Goal: Task Accomplishment & Management: Manage account settings

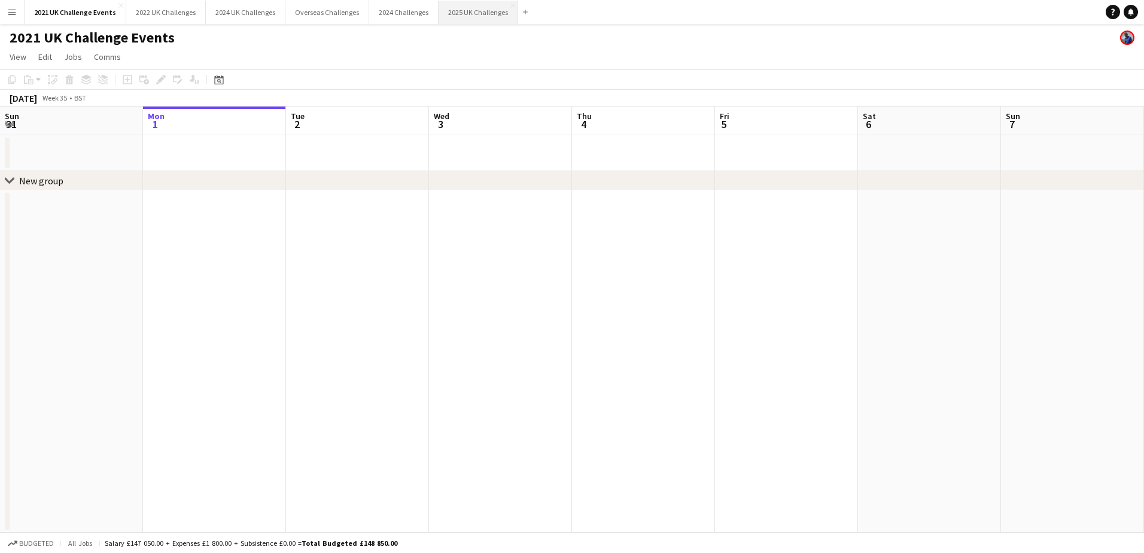
click at [459, 13] on button "2025 UK Challenges Close" at bounding box center [479, 12] width 80 height 23
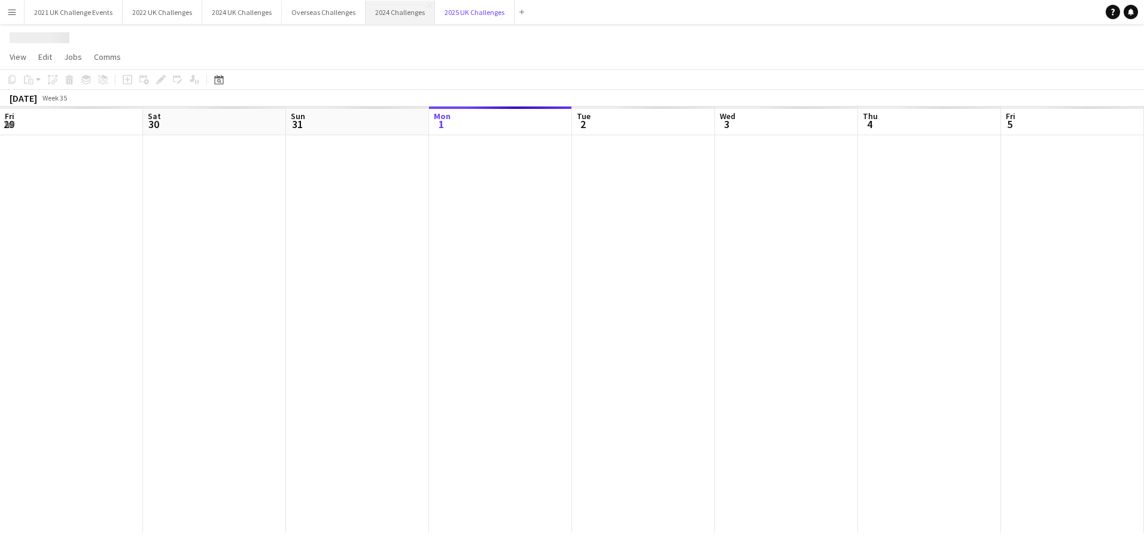
scroll to position [0, 286]
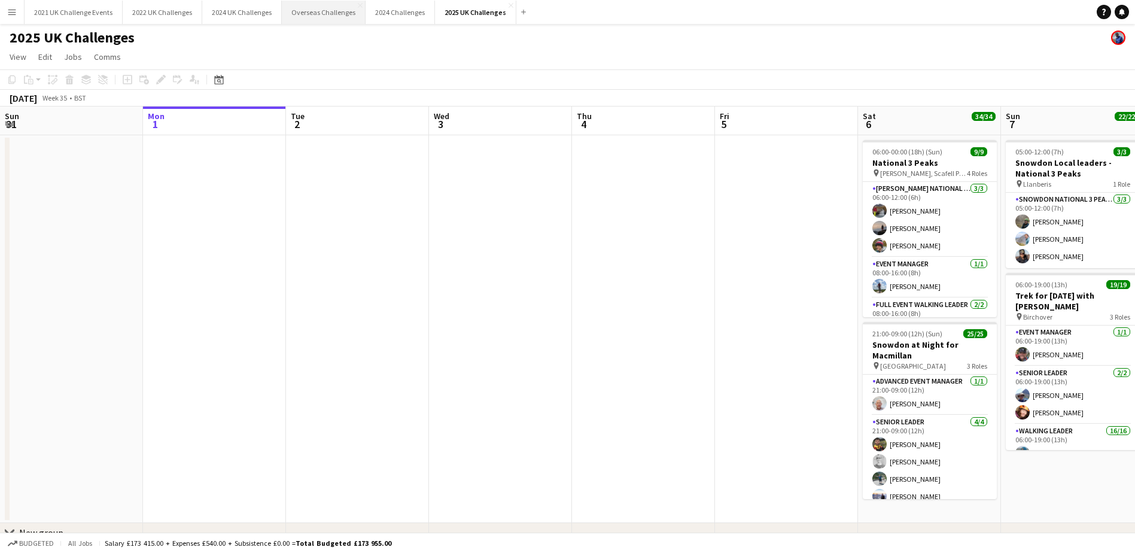
click at [307, 14] on button "Overseas Challenges Close" at bounding box center [324, 12] width 84 height 23
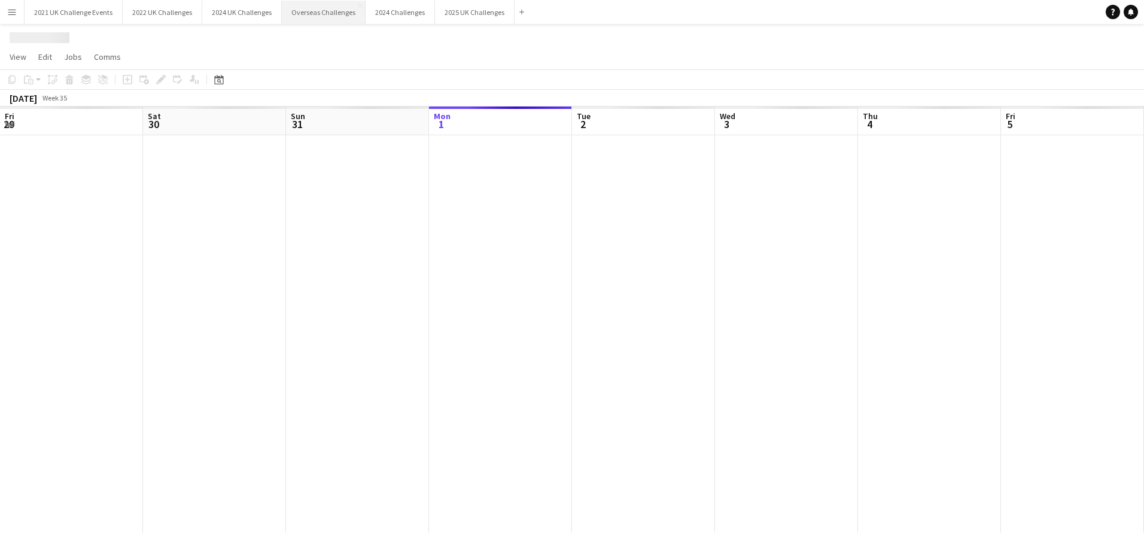
scroll to position [0, 286]
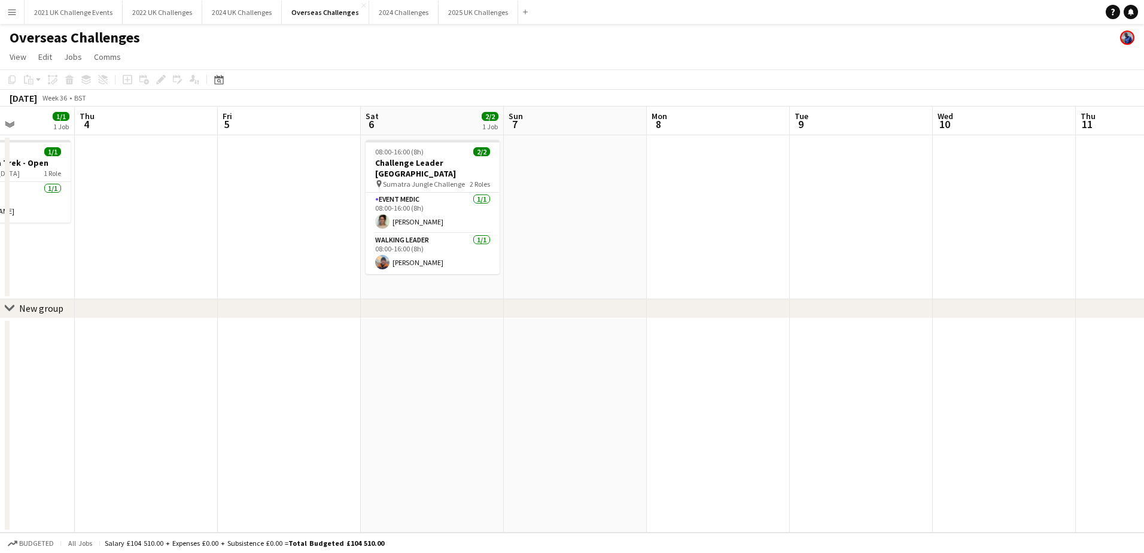
drag, startPoint x: 347, startPoint y: 264, endPoint x: 261, endPoint y: 275, distance: 86.2
click at [261, 275] on app-calendar-viewport "Mon 1 Tue 2 Wed 3 1/1 1 Job Thu 4 Fri 5 Sat 6 2/2 1 Job Sun 7 Mon 8 Tue 9 Wed 1…" at bounding box center [572, 319] width 1144 height 426
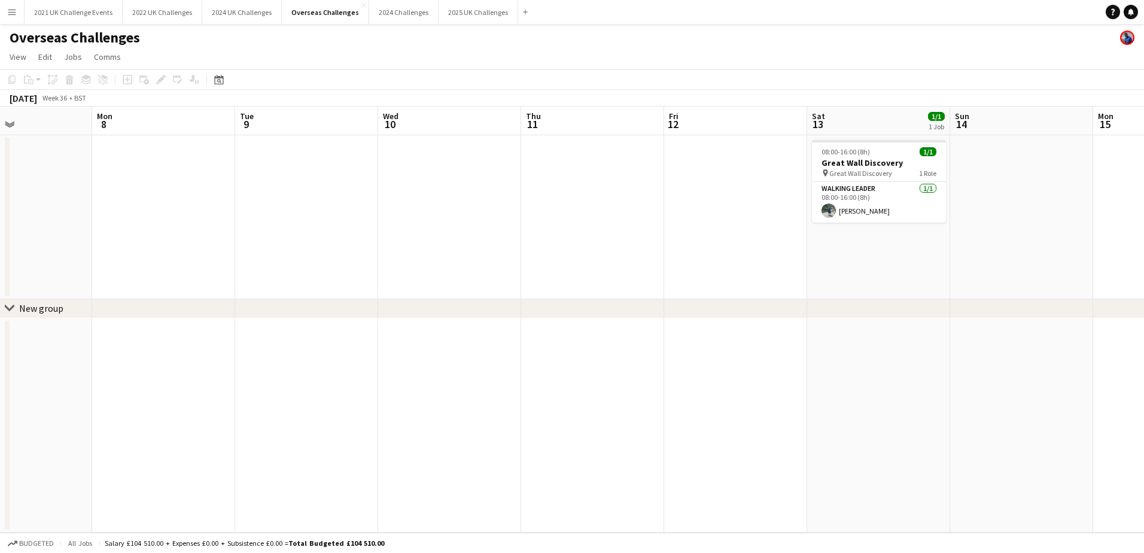
drag, startPoint x: 808, startPoint y: 280, endPoint x: 132, endPoint y: 309, distance: 676.6
click at [126, 308] on div "chevron-right New group Thu 4 Fri 5 Sat 6 2/2 1 Job Sun 7 Mon 8 Tue 9 Wed 10 Th…" at bounding box center [572, 319] width 1144 height 426
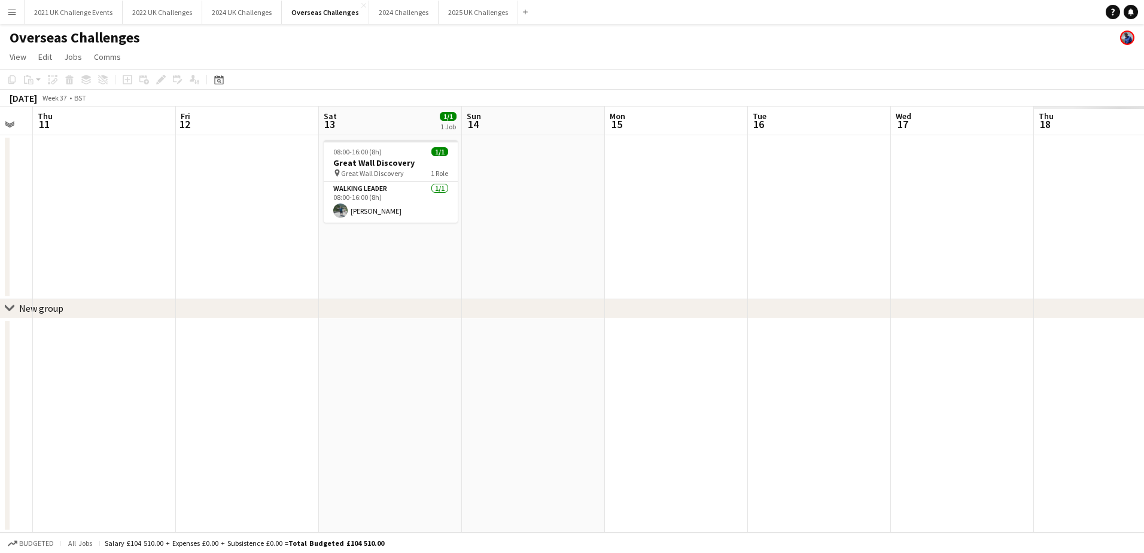
drag, startPoint x: 829, startPoint y: 289, endPoint x: 242, endPoint y: 334, distance: 588.0
click at [208, 333] on app-calendar-viewport "Mon 8 Tue 9 Wed 10 Thu 11 Fri 12 Sat 13 1/1 1 Job Sun 14 Mon 15 Tue 16 Wed 17 T…" at bounding box center [572, 319] width 1144 height 426
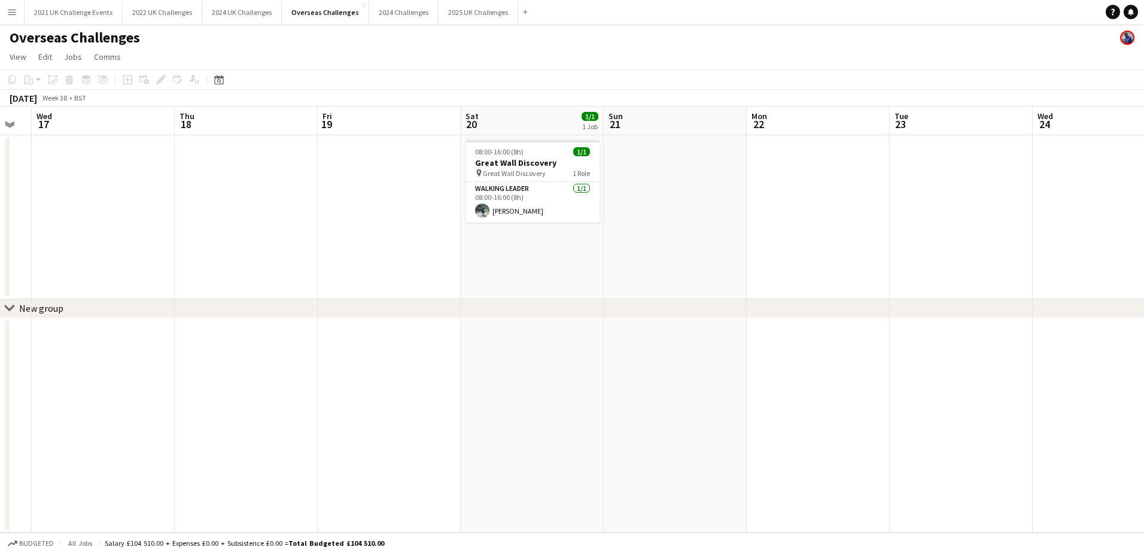
drag, startPoint x: 852, startPoint y: 299, endPoint x: 209, endPoint y: 348, distance: 645.0
click at [176, 348] on app-calendar-viewport "Sun 14 Mon 15 Tue 16 Wed 17 Thu 18 Fri 19 Sat 20 1/1 1 Job Sun 21 Mon 22 Tue 23…" at bounding box center [572, 319] width 1144 height 426
drag, startPoint x: 915, startPoint y: 314, endPoint x: 170, endPoint y: 349, distance: 745.0
click at [170, 349] on div "chevron-right New group Sun 14 Mon 15 Tue 16 Wed 17 Thu 18 Fri 19 Sat 20 1/1 1 …" at bounding box center [572, 319] width 1144 height 426
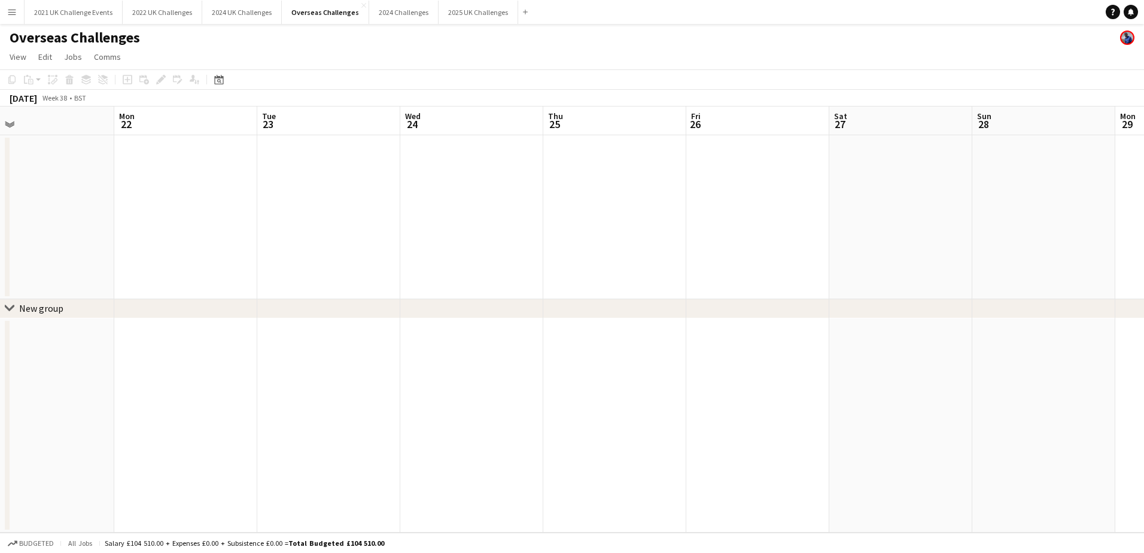
drag, startPoint x: 796, startPoint y: 238, endPoint x: 211, endPoint y: 257, distance: 586.0
click at [204, 256] on app-calendar-viewport "Thu 18 Fri 19 Sat 20 1/1 1 Job Sun 21 Mon 22 Tue 23 Wed 24 Thu 25 Fri 26 Sat 27…" at bounding box center [572, 319] width 1144 height 426
drag, startPoint x: 211, startPoint y: 242, endPoint x: 194, endPoint y: 243, distance: 16.8
click at [190, 243] on app-calendar-viewport "Sun 21 Mon 22 Tue 23 Wed 24 Thu 25 Fri 26 Sat 27 Sun 28 Mon 29 Tue 30 Wed 1 Thu…" at bounding box center [572, 319] width 1144 height 426
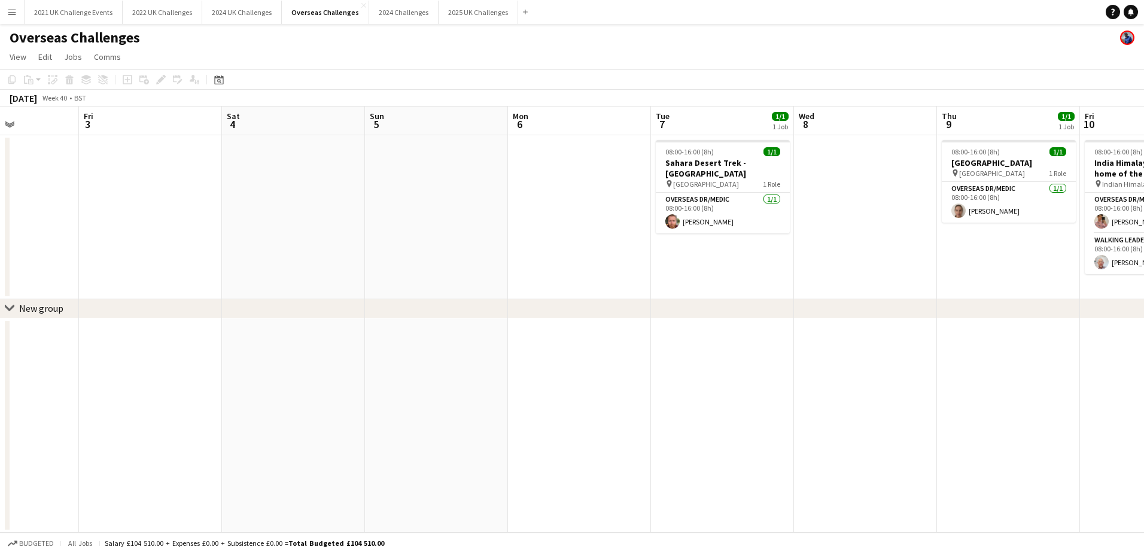
drag, startPoint x: 521, startPoint y: 236, endPoint x: 425, endPoint y: 242, distance: 96.5
click at [138, 246] on app-calendar-viewport "Tue 30 Wed 1 1/1 1 Job Thu 2 Fri 3 Sat 4 Sun 5 Mon 6 Tue 7 1/1 1 Job Wed 8 Thu …" at bounding box center [572, 319] width 1144 height 426
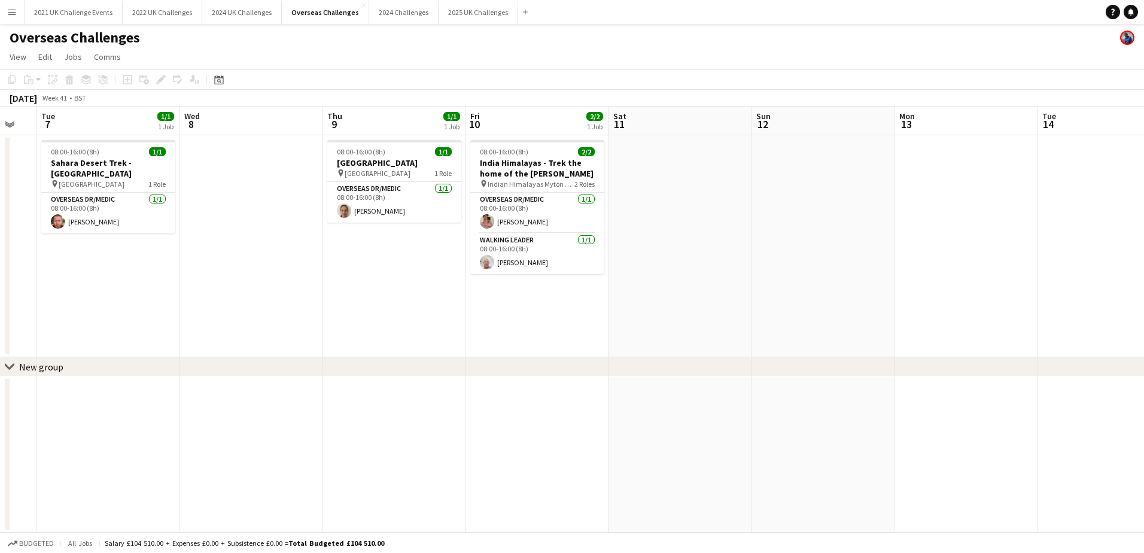
scroll to position [0, 407]
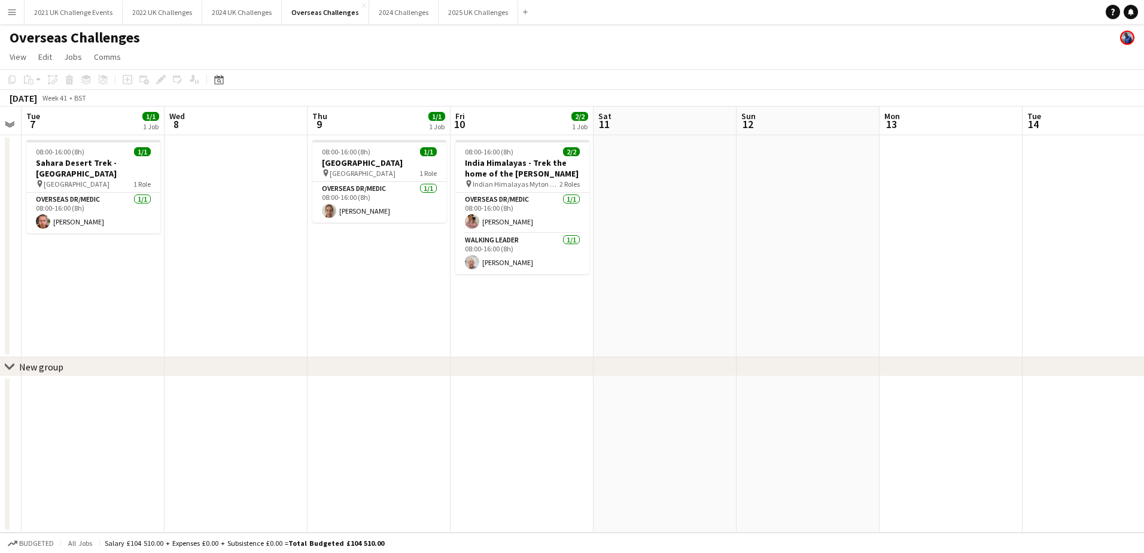
drag, startPoint x: 949, startPoint y: 240, endPoint x: 329, endPoint y: 254, distance: 619.9
click at [329, 254] on app-calendar-viewport "Sat 4 Sun 5 Mon 6 Tue 7 1/1 1 Job Wed 8 Thu 9 1/1 1 Job Fri 10 2/2 1 Job Sat 11…" at bounding box center [572, 319] width 1144 height 426
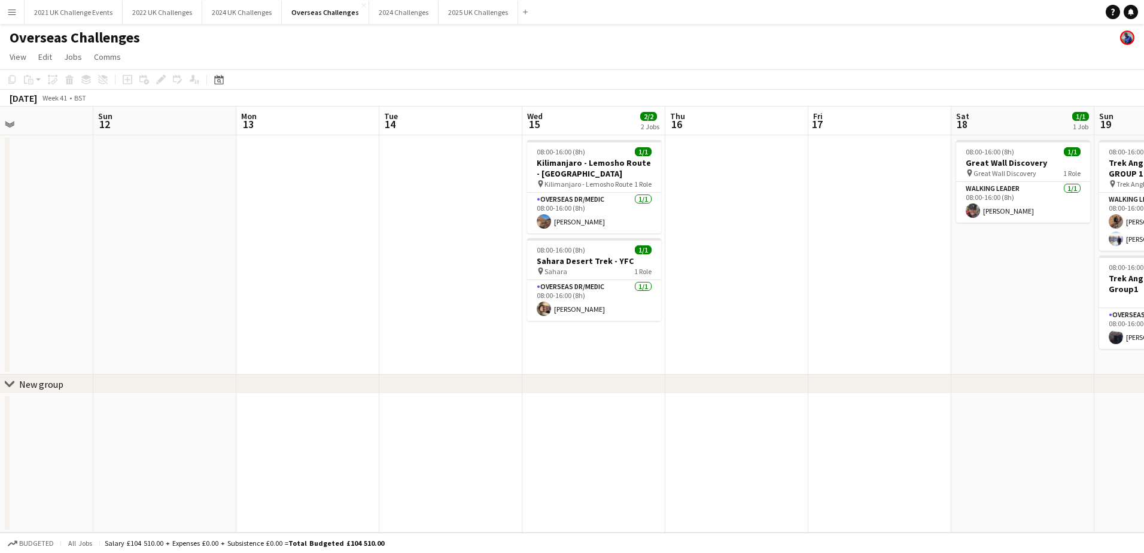
drag, startPoint x: 837, startPoint y: 251, endPoint x: 238, endPoint y: 274, distance: 599.3
click at [236, 275] on app-calendar-viewport "Wed 8 Thu 9 1/1 1 Job Fri 10 2/2 1 Job Sat 11 Sun 12 Mon 13 Tue 14 Wed 15 2/2 2…" at bounding box center [572, 319] width 1144 height 426
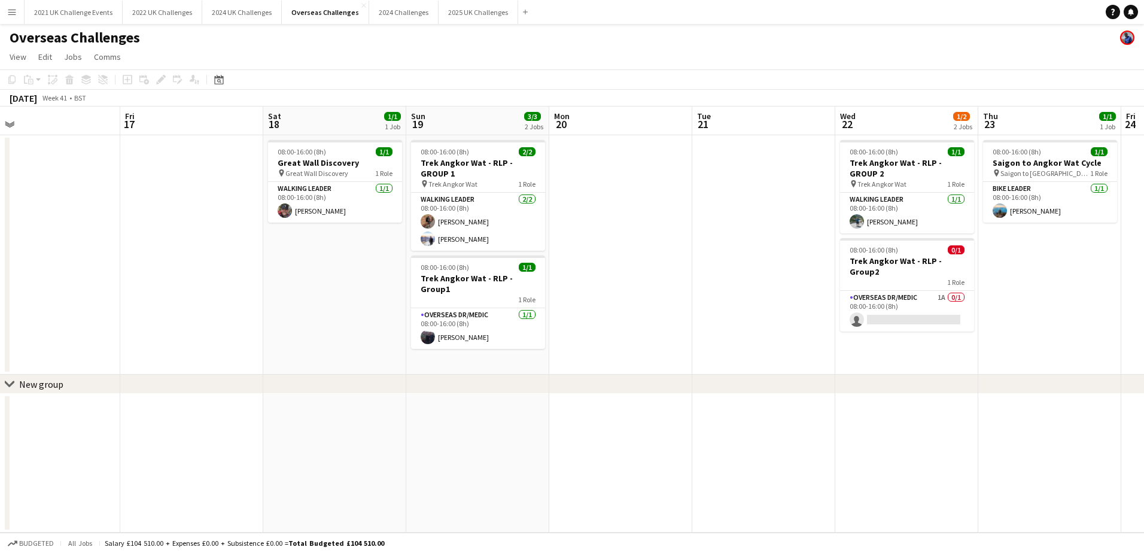
scroll to position [0, 461]
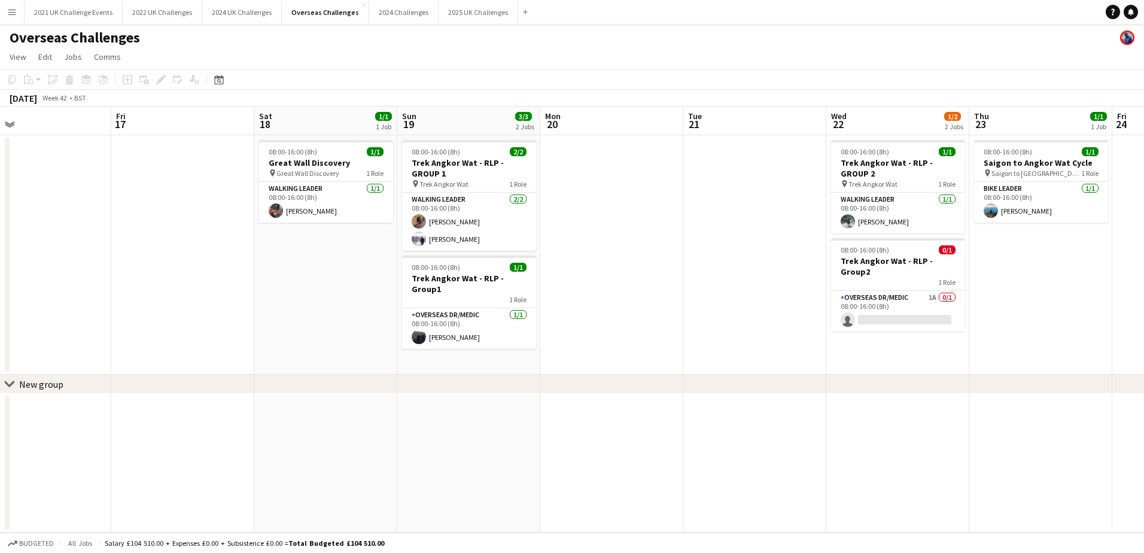
drag, startPoint x: 825, startPoint y: 276, endPoint x: 151, endPoint y: 277, distance: 674.2
click at [151, 277] on app-calendar-viewport "Mon 13 Tue 14 Wed 15 2/2 2 Jobs Thu 16 Fri 17 Sat 18 1/1 1 Job Sun 19 3/3 2 Job…" at bounding box center [572, 319] width 1144 height 426
click at [492, 327] on app-card-role "Overseas Dr/Medic [DATE] 08:00-16:00 (8h) [PERSON_NAME]" at bounding box center [469, 328] width 134 height 41
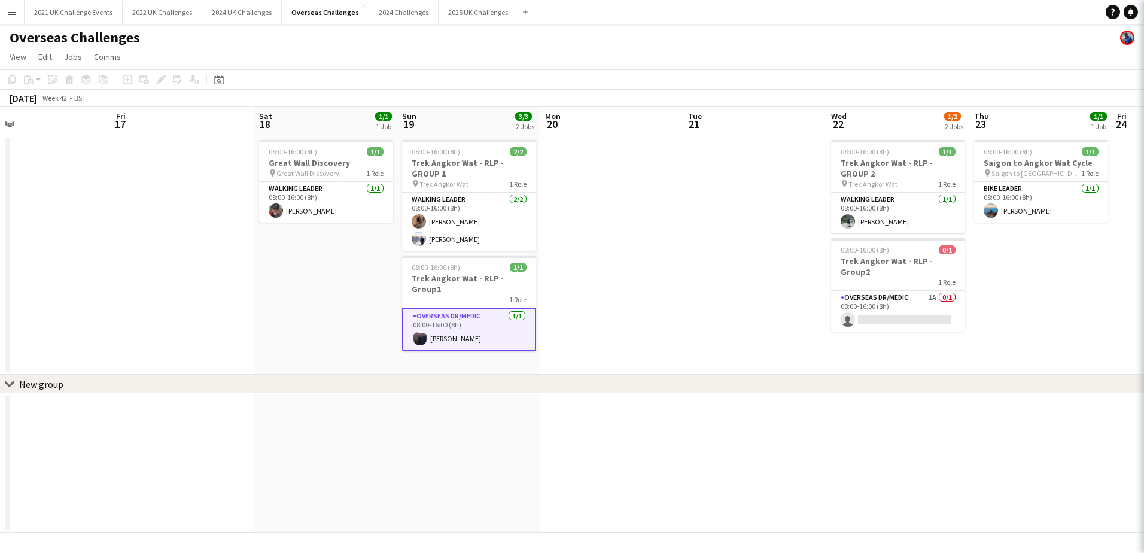
scroll to position [0, 461]
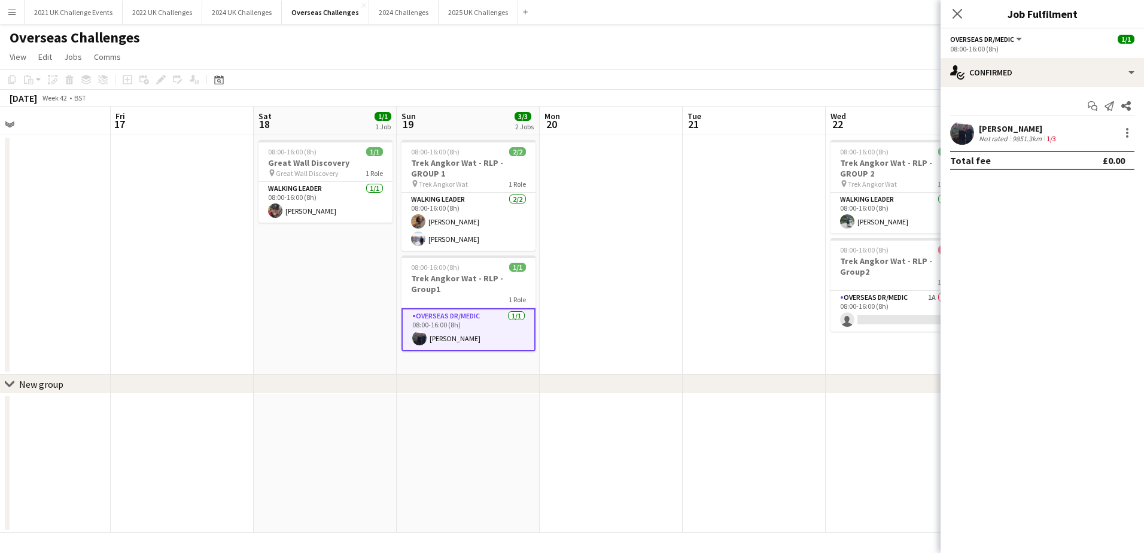
click at [683, 304] on app-date-cell at bounding box center [754, 254] width 143 height 239
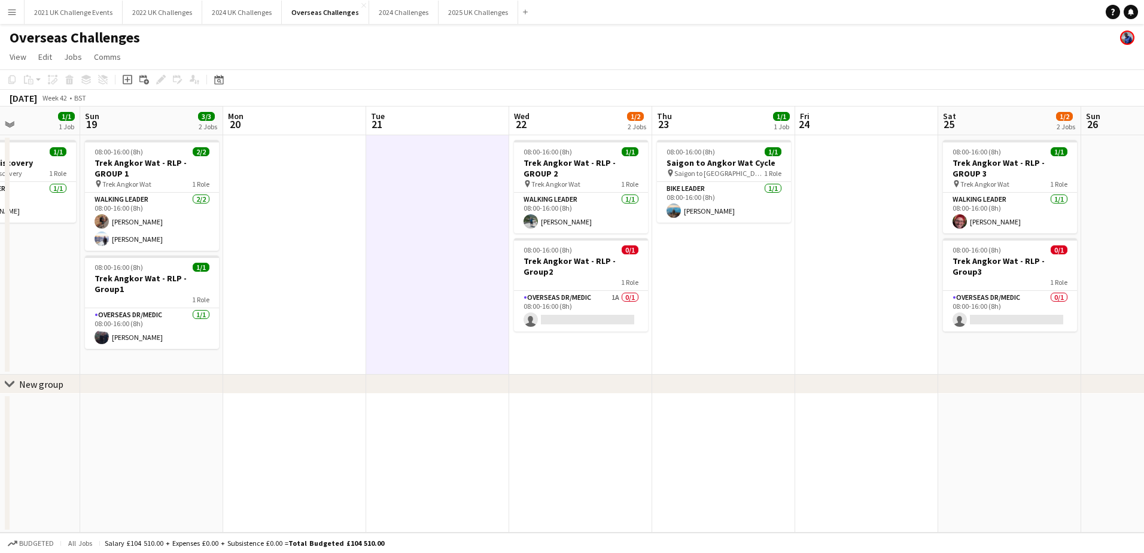
scroll to position [0, 363]
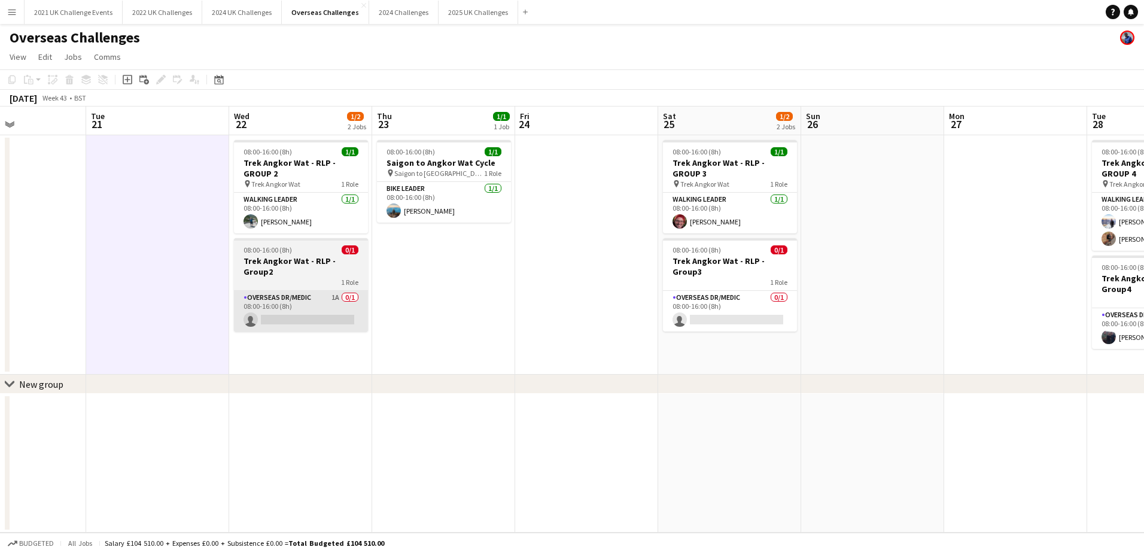
drag, startPoint x: 744, startPoint y: 303, endPoint x: 240, endPoint y: 317, distance: 503.3
click at [157, 317] on app-calendar-viewport "Sat 18 1/1 1 Job Sun 19 3/3 2 Jobs Mon 20 Tue 21 Wed 22 1/2 2 Jobs Thu 23 1/1 1…" at bounding box center [572, 319] width 1144 height 426
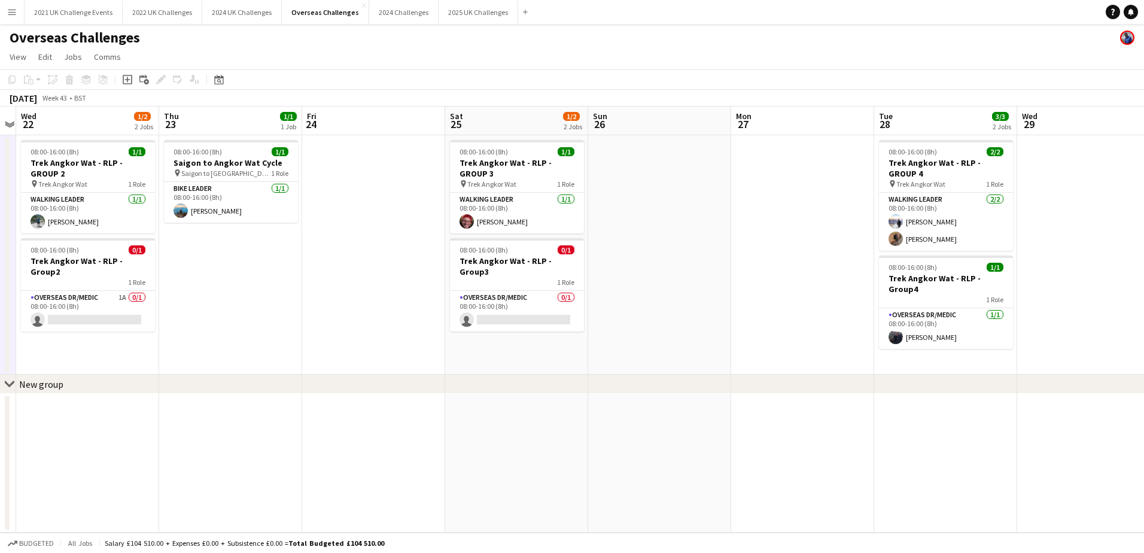
scroll to position [0, 415]
drag, startPoint x: 652, startPoint y: 325, endPoint x: 555, endPoint y: 332, distance: 97.8
click at [555, 332] on app-calendar-viewport "Sun 19 3/3 2 Jobs Mon 20 Tue 21 Wed 22 1/2 2 Jobs Thu 23 1/1 1 Job Fri 24 Sat 2…" at bounding box center [572, 319] width 1144 height 426
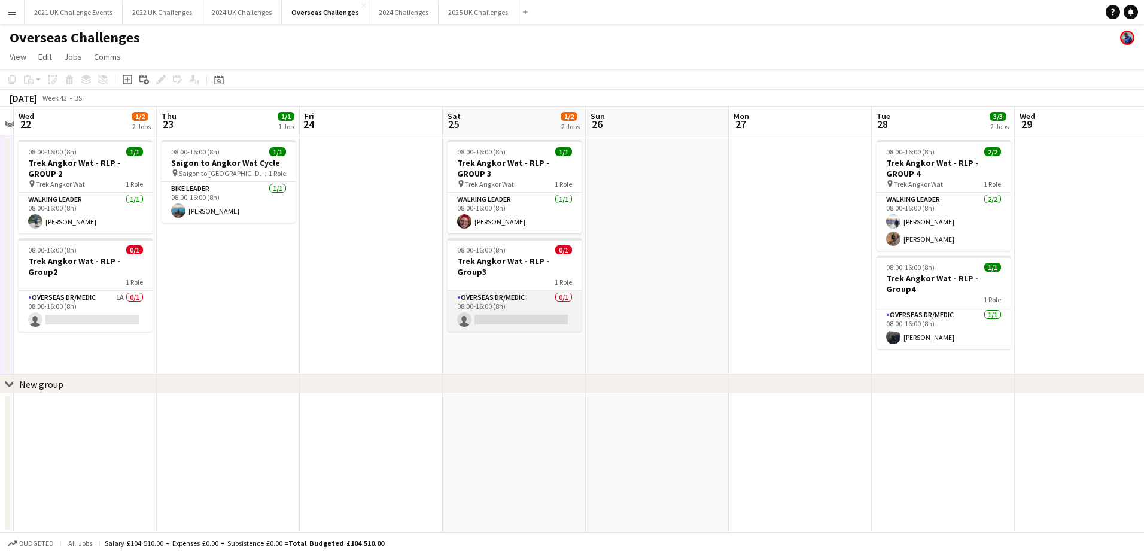
click at [500, 291] on app-card-role "Overseas Dr/Medic 0/1 08:00-16:00 (8h) single-neutral-actions" at bounding box center [514, 311] width 134 height 41
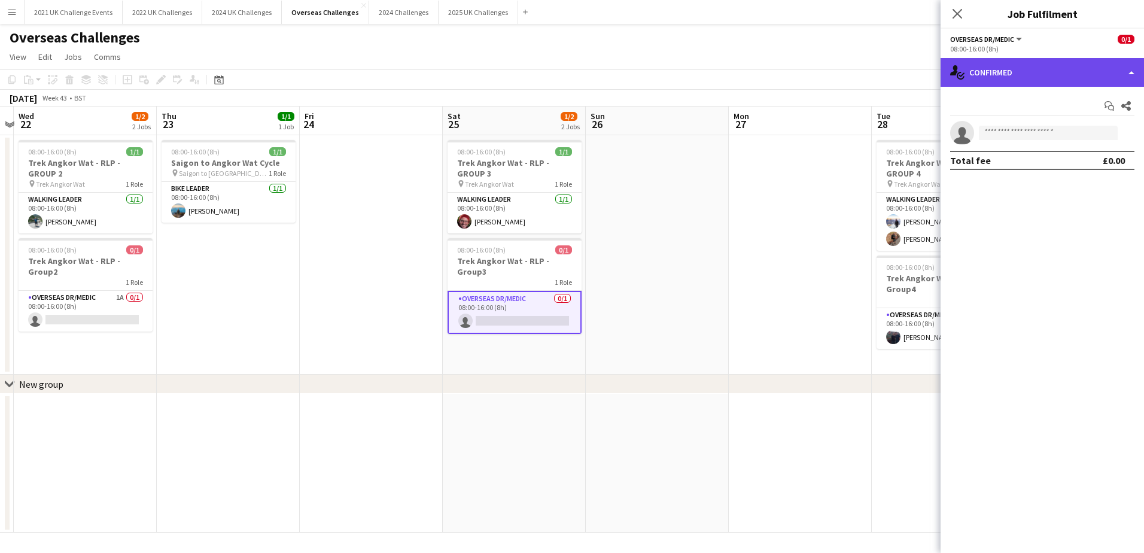
click at [1028, 72] on div "single-neutral-actions-check-2 Confirmed" at bounding box center [1041, 72] width 203 height 29
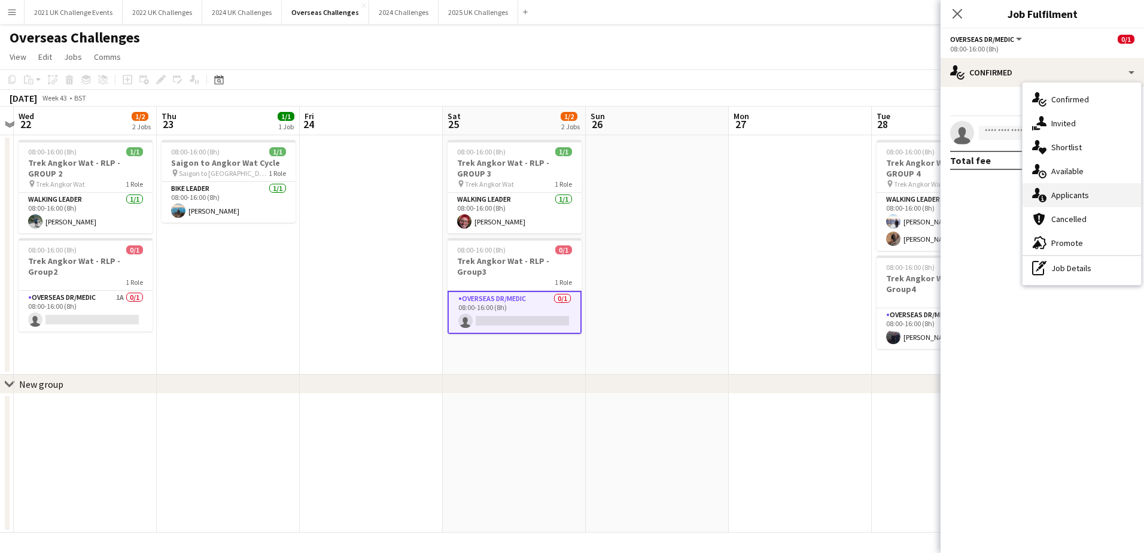
click at [1095, 193] on div "single-neutral-actions-information Applicants" at bounding box center [1081, 195] width 118 height 24
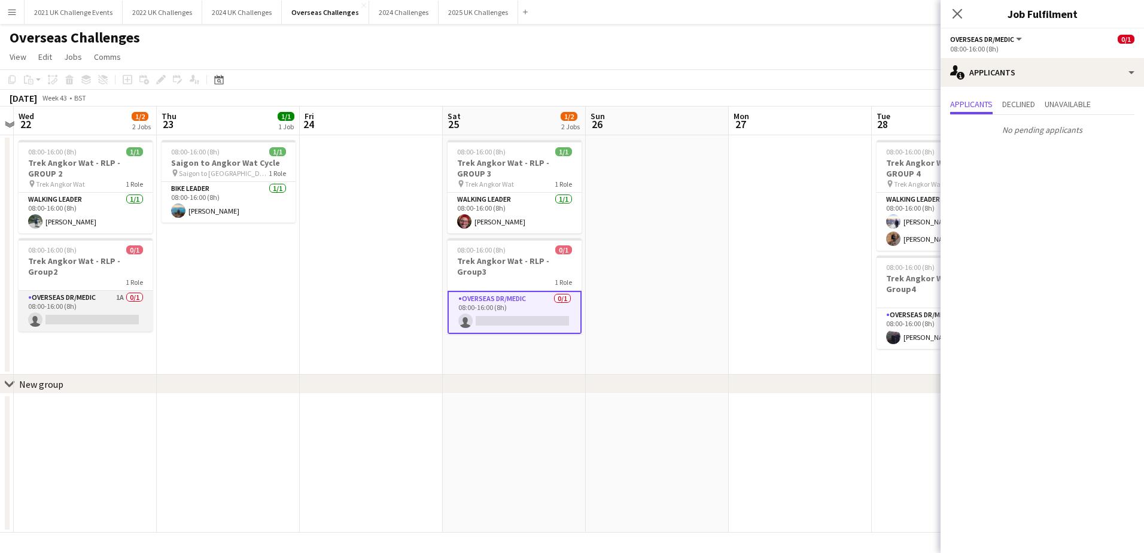
click at [83, 296] on app-card-role "Overseas Dr/Medic 1A 0/1 08:00-16:00 (8h) single-neutral-actions" at bounding box center [86, 311] width 134 height 41
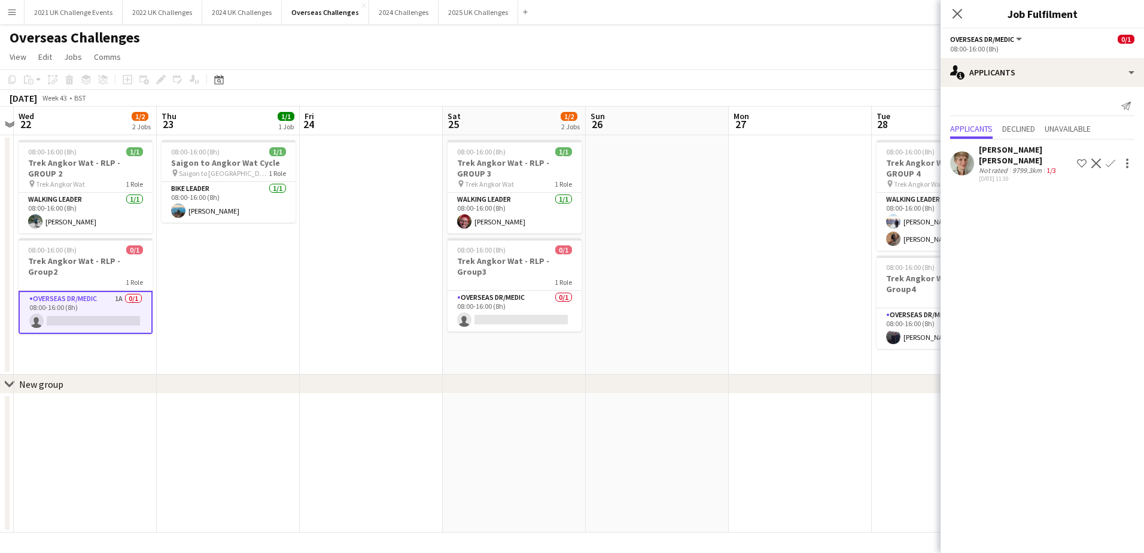
click at [319, 313] on app-date-cell at bounding box center [371, 254] width 143 height 239
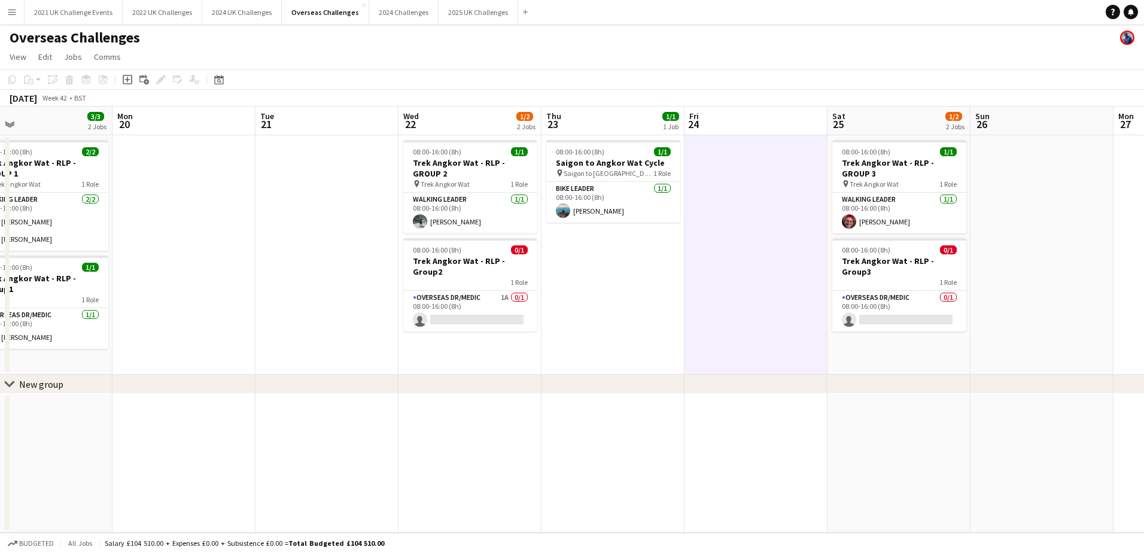
scroll to position [0, 298]
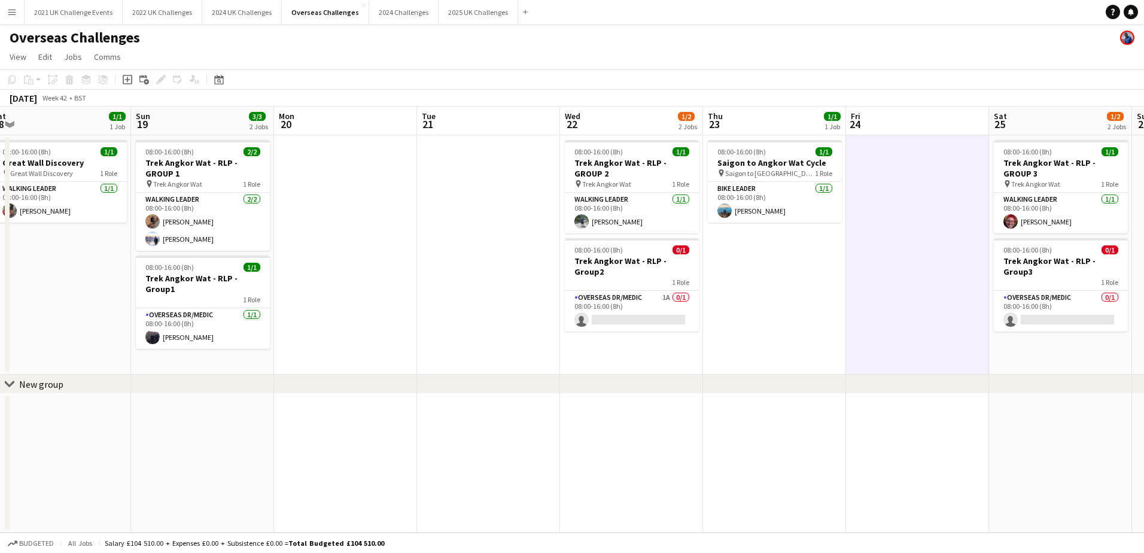
drag, startPoint x: 261, startPoint y: 347, endPoint x: 807, endPoint y: 323, distance: 546.7
click at [807, 323] on app-calendar-viewport "Thu 16 Fri 17 Sat 18 1/1 1 Job Sun 19 3/3 2 Jobs Mon 20 Tue 21 Wed 22 1/2 2 Job…" at bounding box center [572, 319] width 1144 height 426
click at [174, 323] on app-card-role "Overseas Dr/Medic [DATE] 08:00-16:00 (8h) [PERSON_NAME]" at bounding box center [203, 328] width 134 height 41
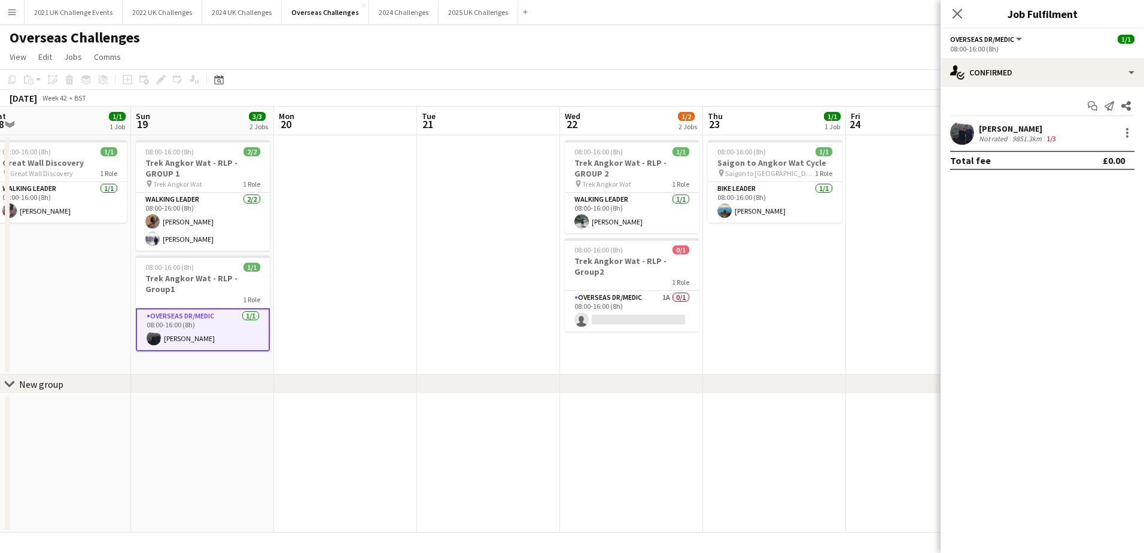
click at [1006, 127] on div "[PERSON_NAME]" at bounding box center [1019, 128] width 80 height 11
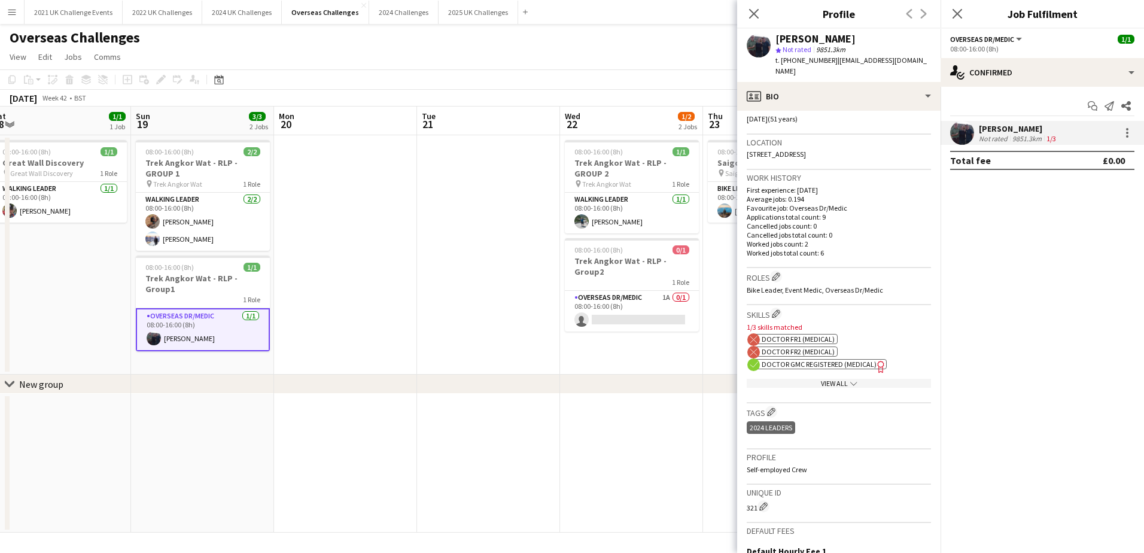
scroll to position [239, 0]
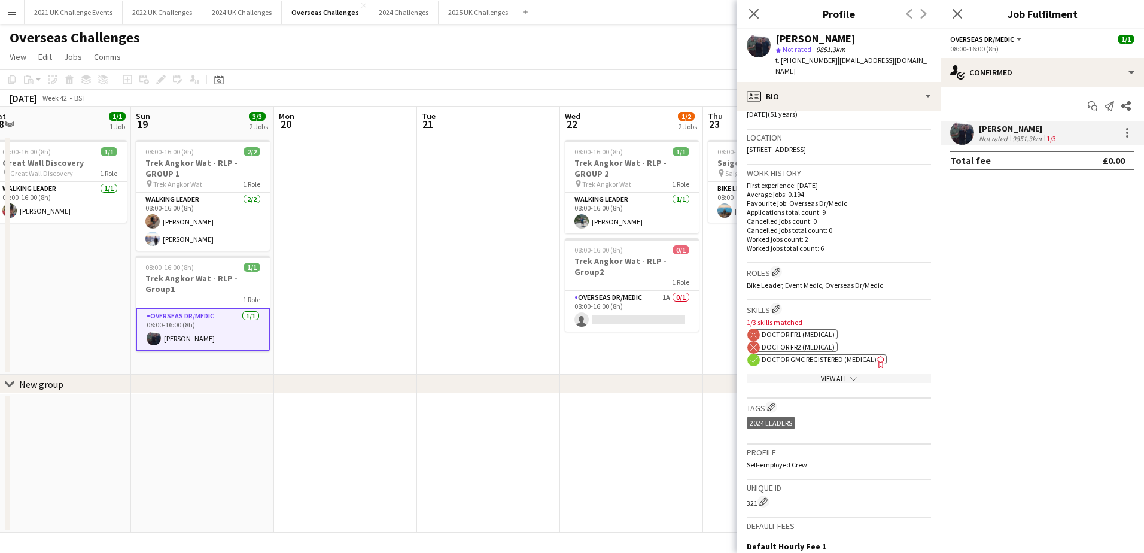
click at [836, 374] on div "View All chevron-down" at bounding box center [839, 378] width 184 height 9
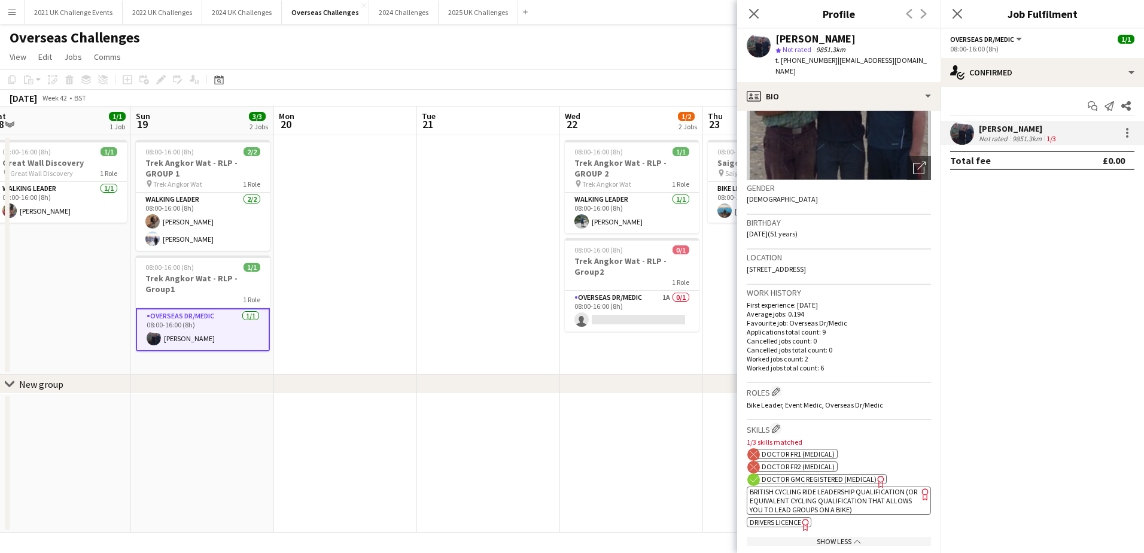
scroll to position [0, 0]
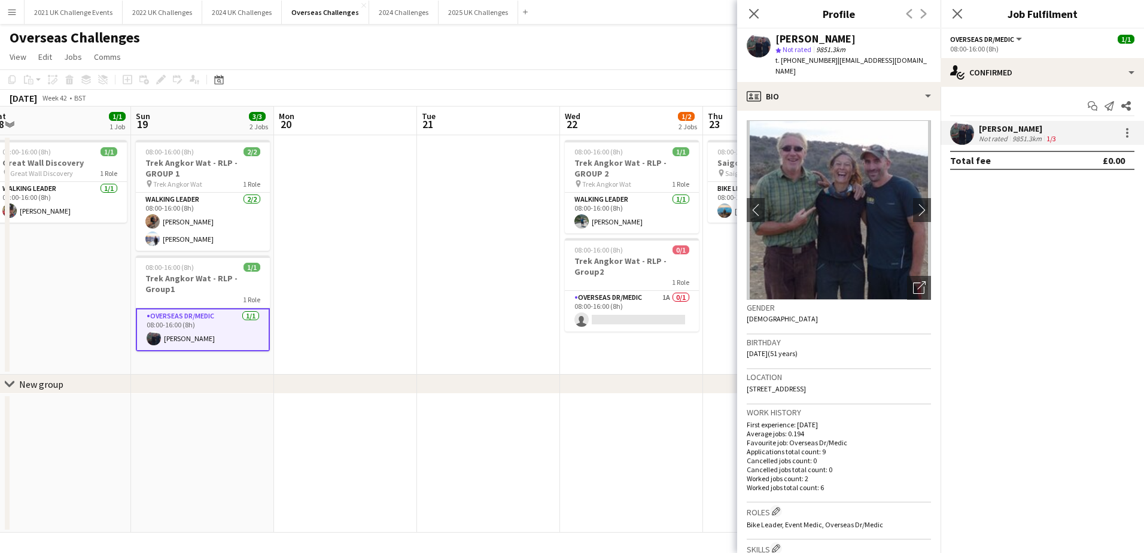
drag, startPoint x: 777, startPoint y: 41, endPoint x: 857, endPoint y: 41, distance: 80.8
click at [857, 41] on div "[PERSON_NAME]" at bounding box center [853, 39] width 156 height 11
copy div "[PERSON_NAME]"
